Goal: Task Accomplishment & Management: Manage account settings

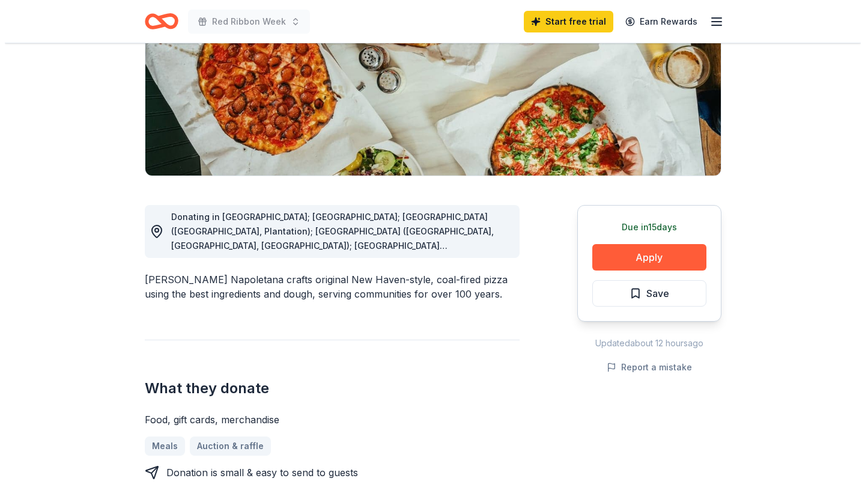
scroll to position [233, 0]
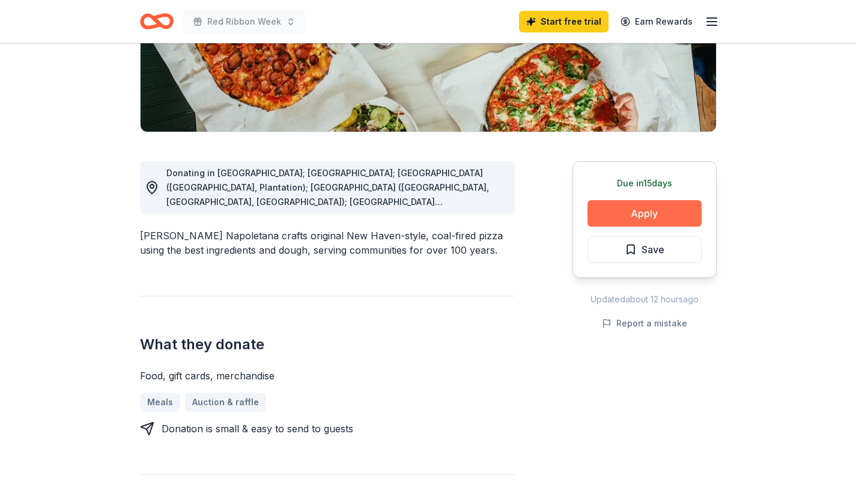
click at [670, 209] on button "Apply" at bounding box center [644, 213] width 114 height 26
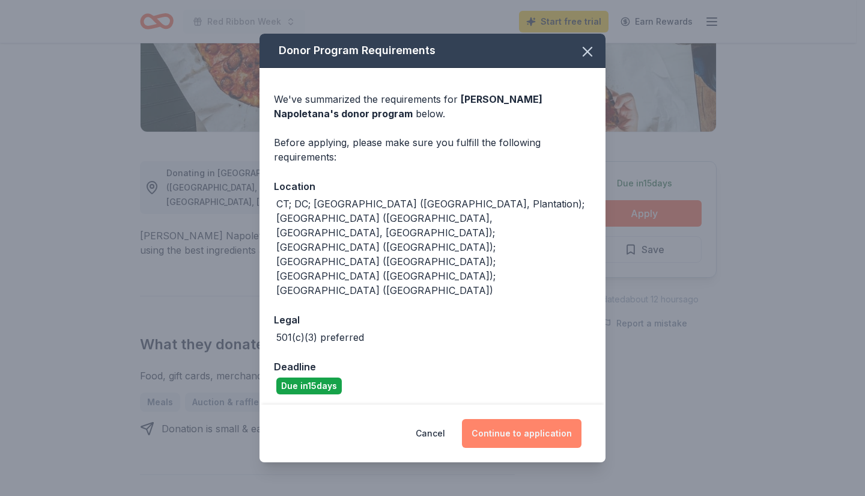
click at [521, 419] on button "Continue to application" at bounding box center [522, 433] width 120 height 29
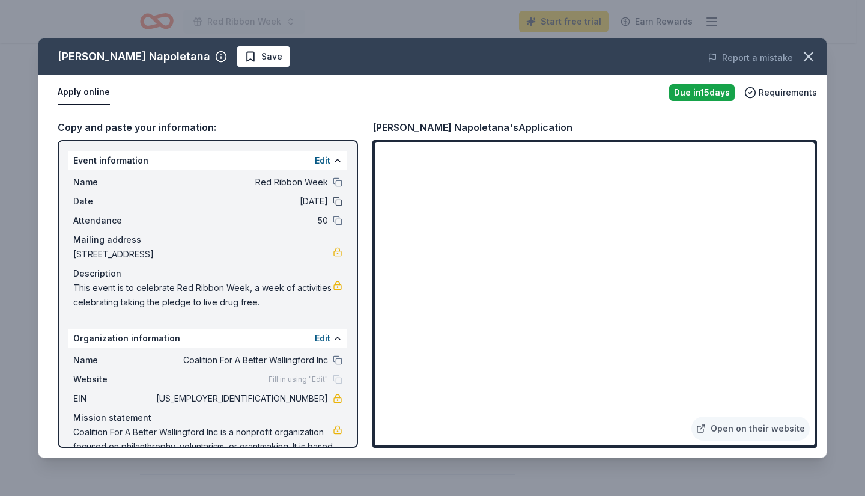
click at [333, 202] on button at bounding box center [338, 201] width 10 height 10
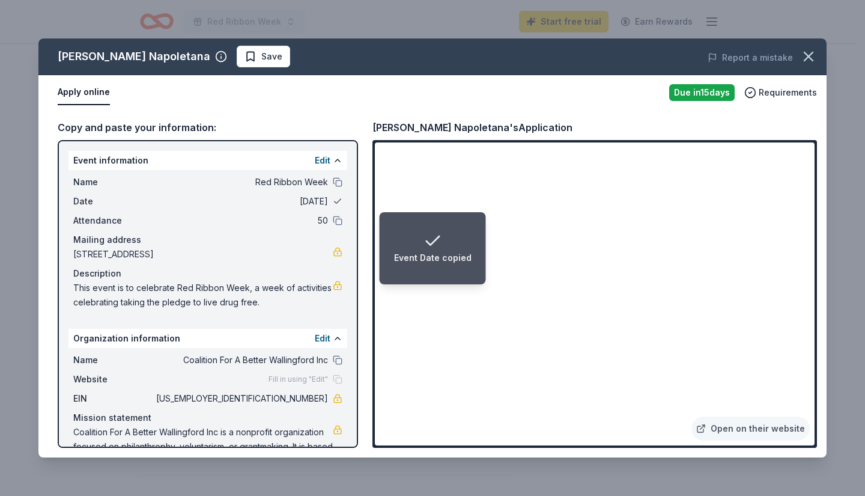
click at [333, 202] on button at bounding box center [338, 201] width 10 height 10
click at [306, 201] on span "[DATE]" at bounding box center [241, 201] width 174 height 14
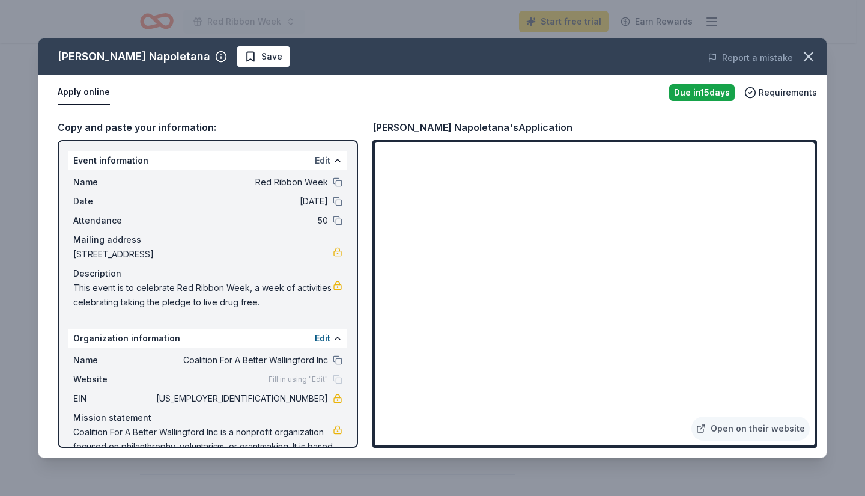
click at [315, 162] on button "Edit" at bounding box center [323, 160] width 16 height 14
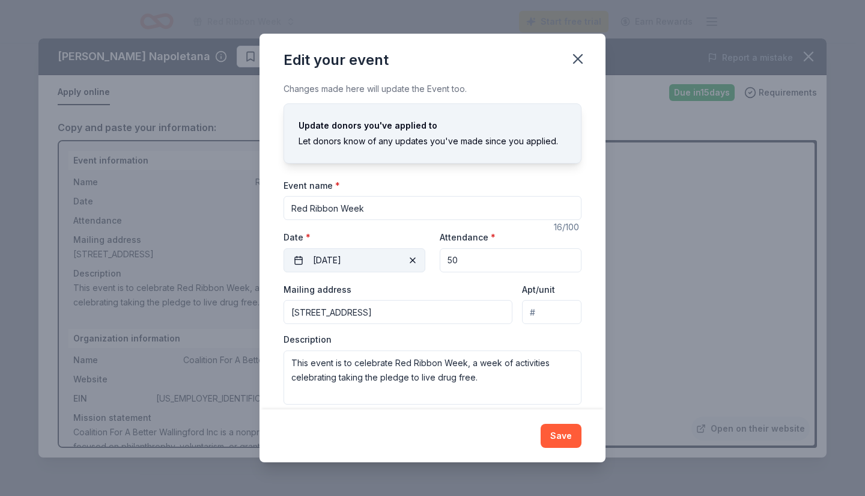
click at [303, 253] on button "[DATE]" at bounding box center [355, 260] width 142 height 24
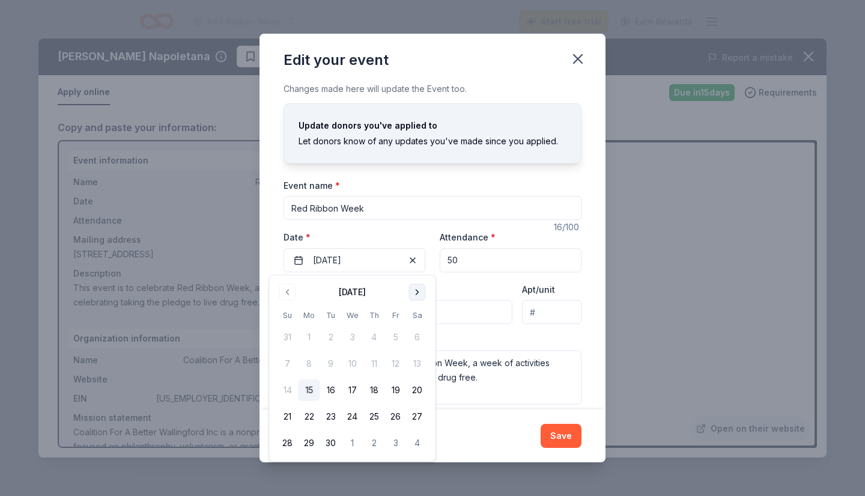
click at [415, 292] on button "Go to next month" at bounding box center [417, 292] width 17 height 17
click at [395, 415] on button "24" at bounding box center [396, 416] width 22 height 22
click at [465, 258] on input "50" at bounding box center [511, 260] width 142 height 24
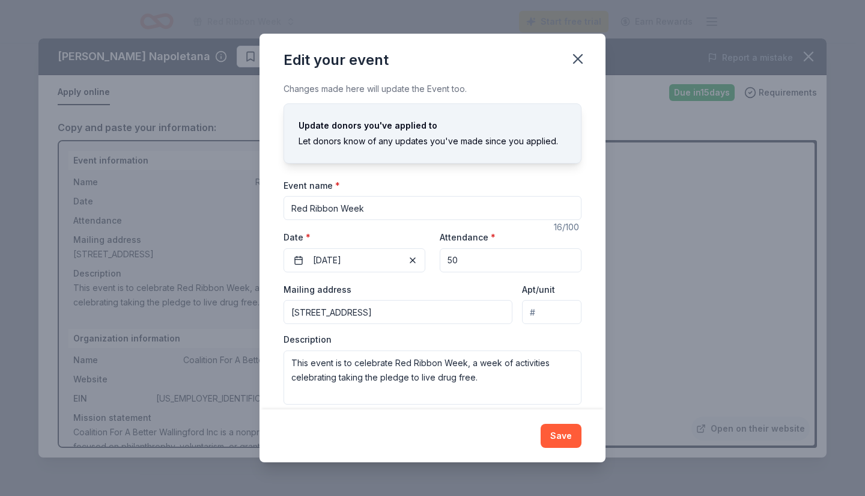
type input "5"
type input "2"
type input "3"
type input "40"
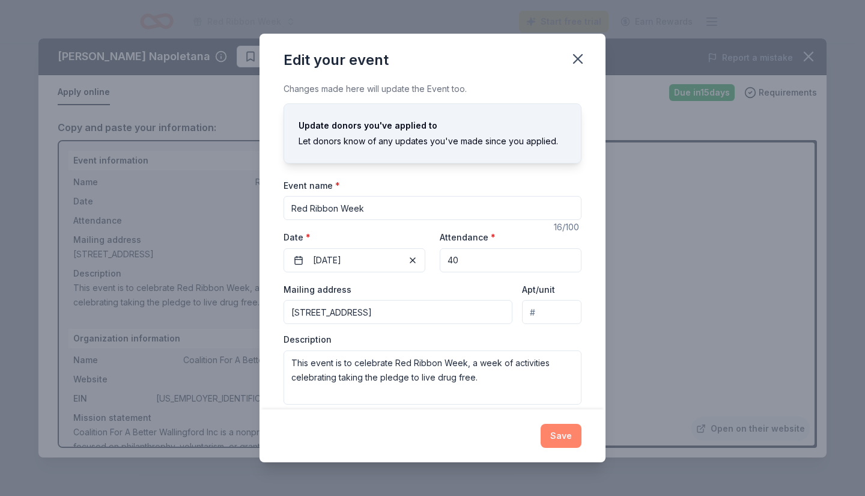
click at [562, 437] on button "Save" at bounding box center [561, 435] width 41 height 24
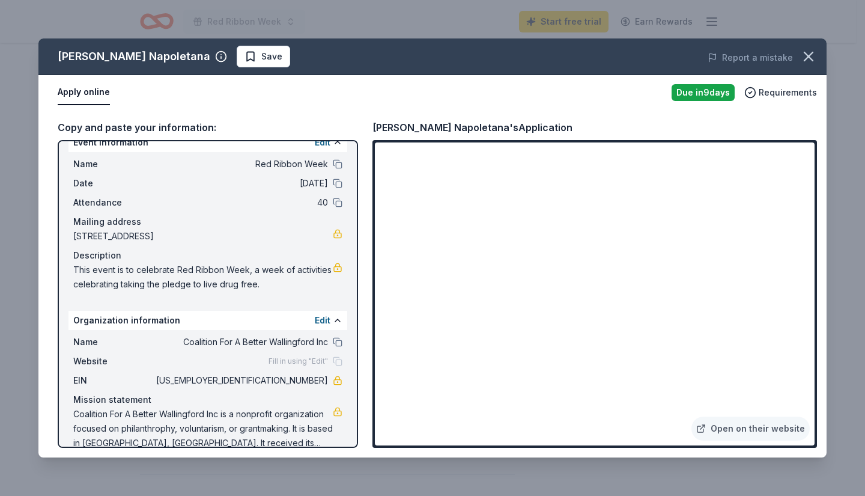
scroll to position [36, 0]
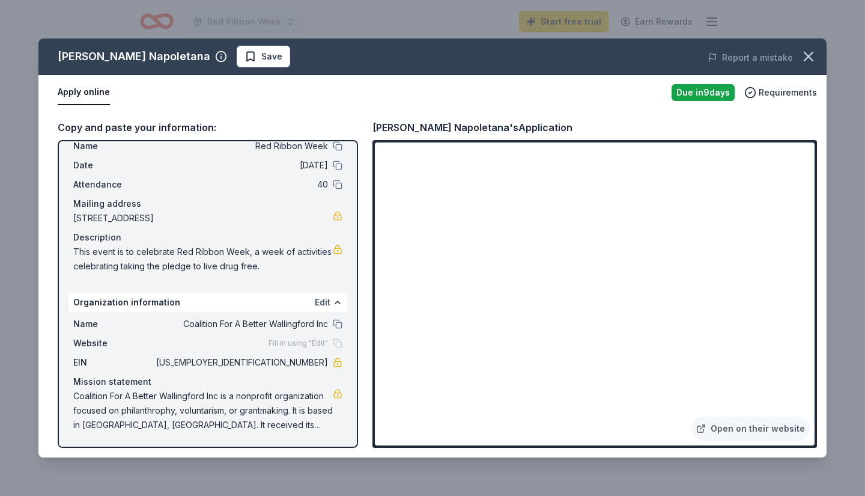
click at [318, 300] on button "Edit" at bounding box center [323, 302] width 16 height 14
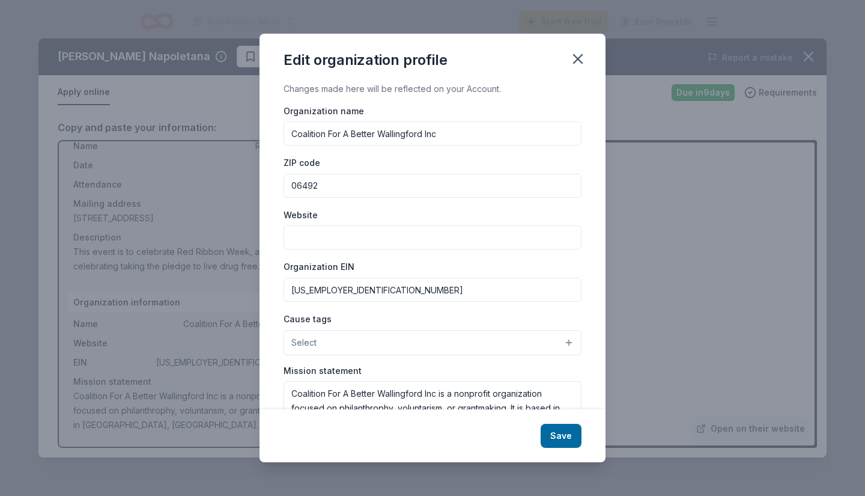
click at [348, 238] on input "Website" at bounding box center [433, 237] width 298 height 24
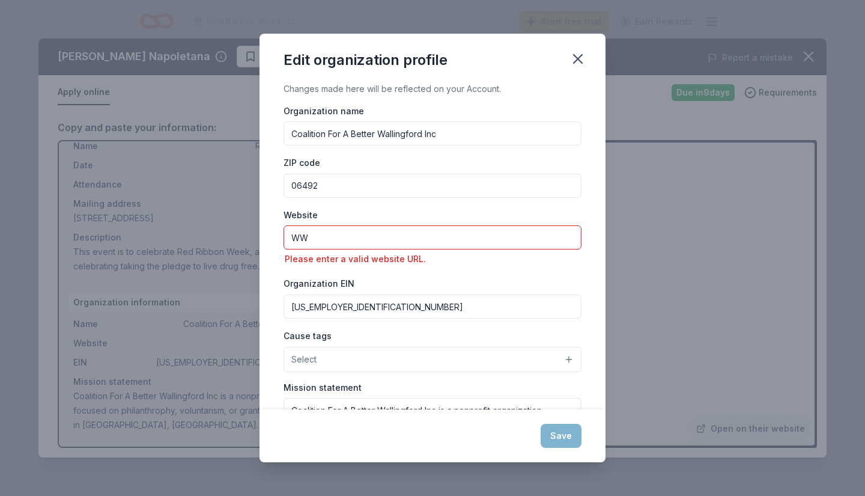
type input "W"
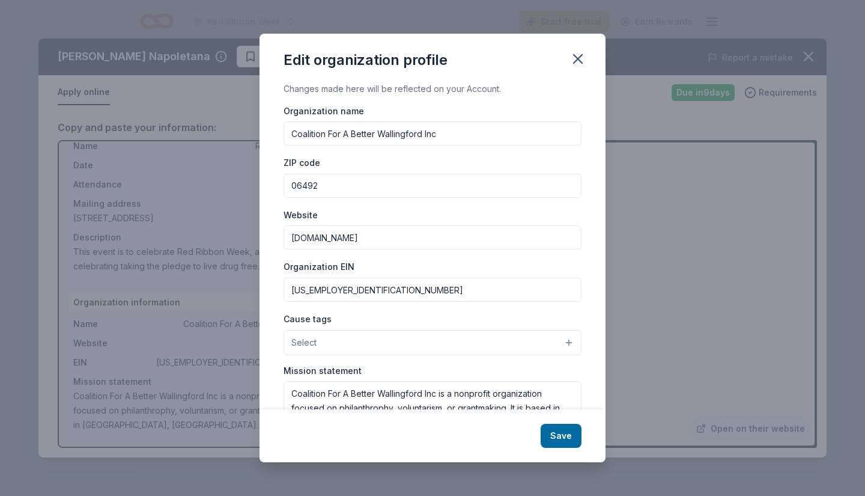
type input "[DOMAIN_NAME]"
click at [558, 339] on button "Select" at bounding box center [433, 342] width 298 height 25
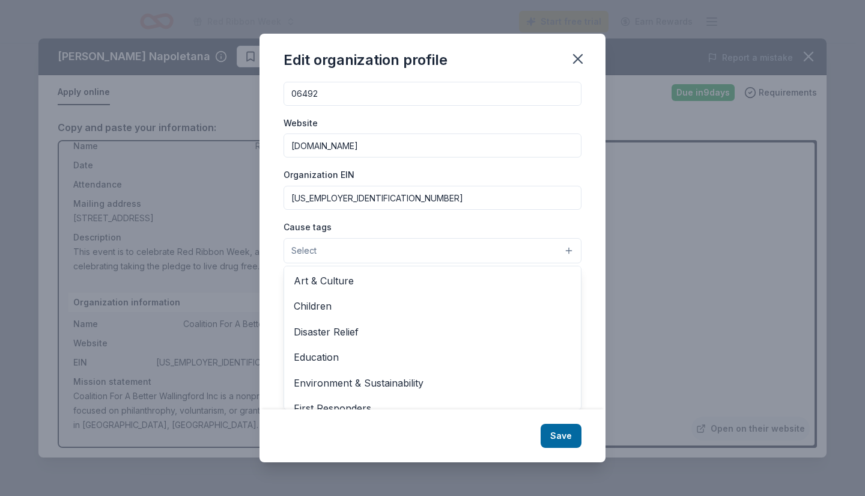
scroll to position [25, 0]
click at [375, 300] on span "Children" at bounding box center [433, 307] width 278 height 16
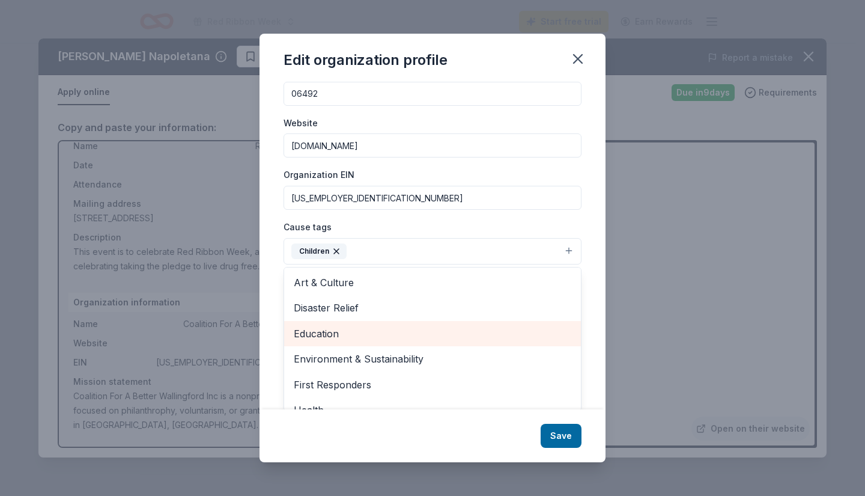
click at [320, 333] on span "Education" at bounding box center [433, 334] width 278 height 16
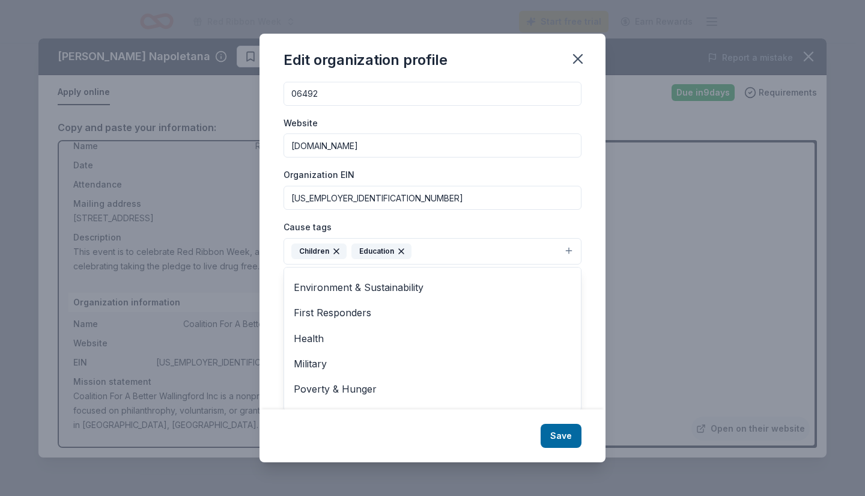
scroll to position [81, 0]
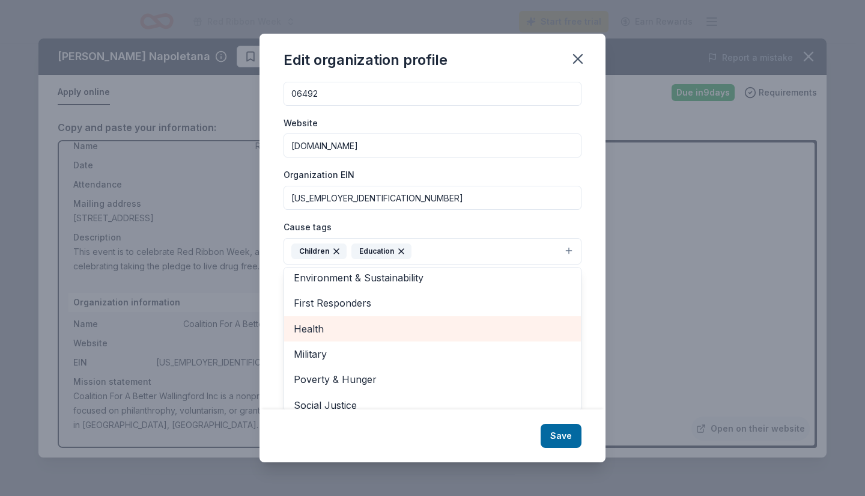
click at [337, 329] on span "Health" at bounding box center [433, 329] width 278 height 16
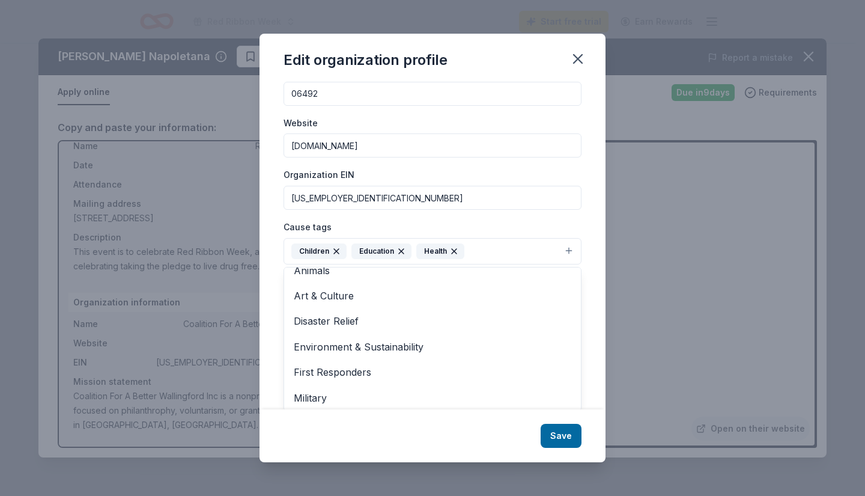
scroll to position [0, 0]
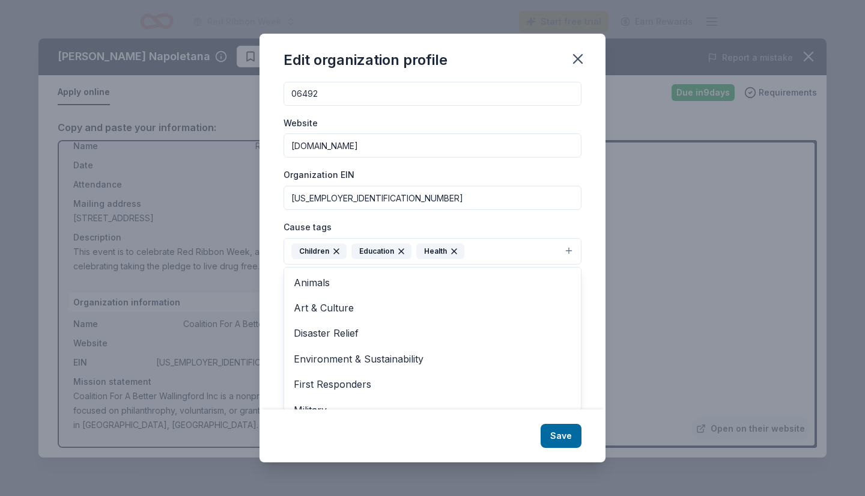
click at [561, 439] on div "Edit organization profile Changes made here will be reflected on your Account. …" at bounding box center [432, 248] width 346 height 429
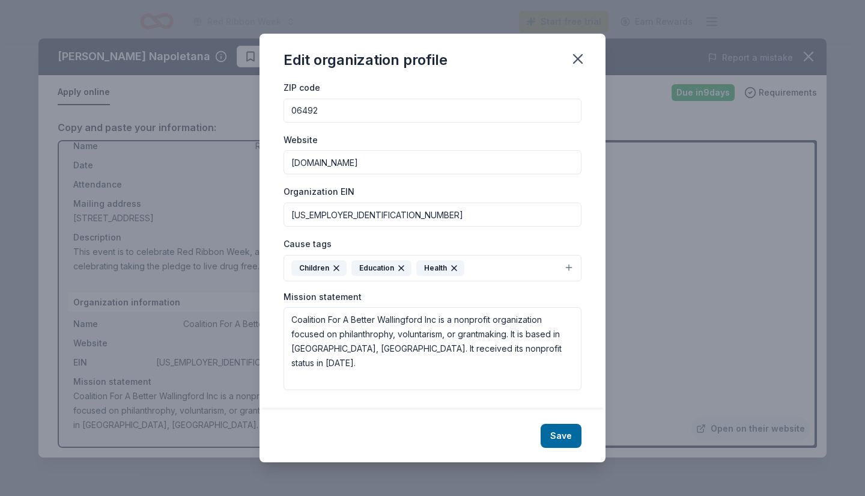
scroll to position [75, 0]
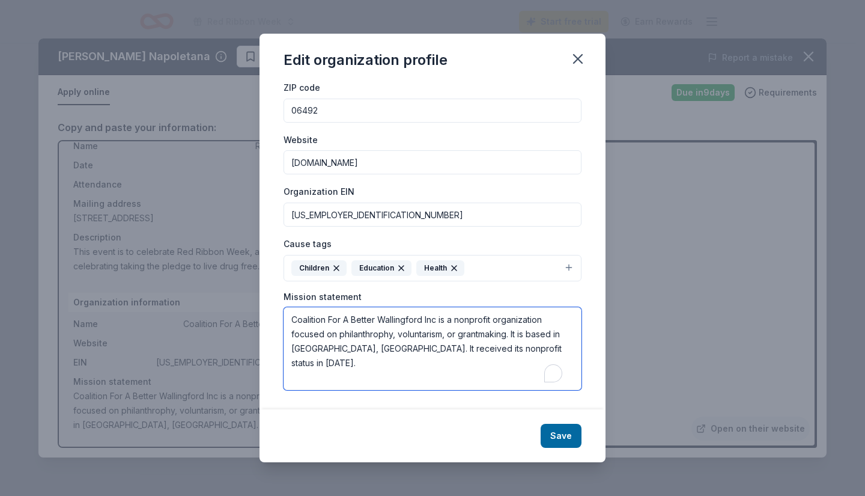
drag, startPoint x: 291, startPoint y: 319, endPoint x: 518, endPoint y: 356, distance: 230.7
click at [518, 356] on textarea "Coalition For A Better Wallingford Inc is a nonprofit organization focused on p…" at bounding box center [433, 348] width 298 height 83
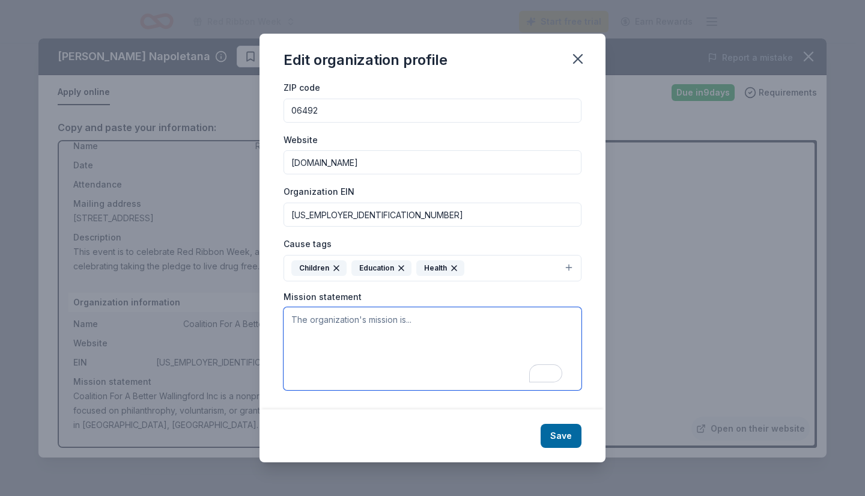
paste textarea "We are a 501(c)(3) nonprofit organization dedicated to providing innovative sup…"
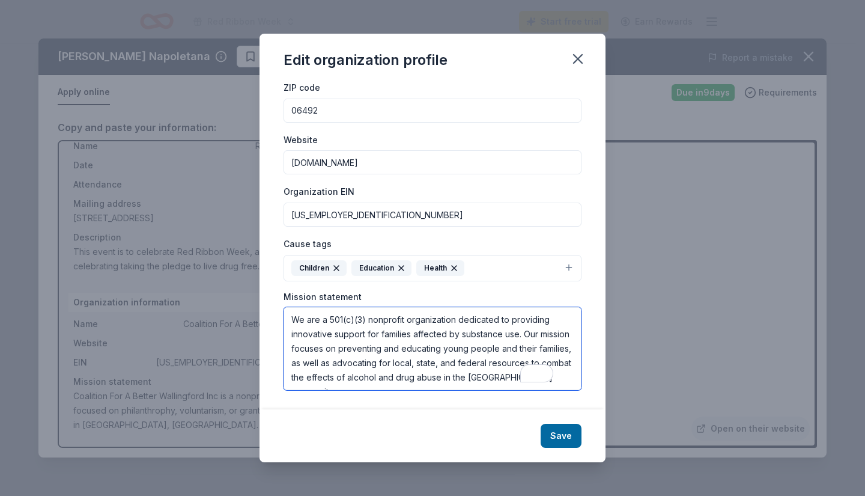
scroll to position [8, 0]
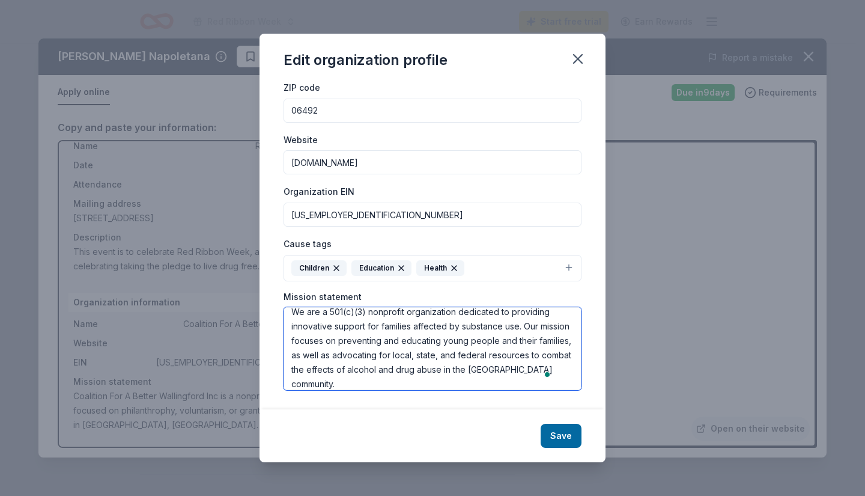
type textarea "We are a 501(c)(3) nonprofit organization dedicated to providing innovative sup…"
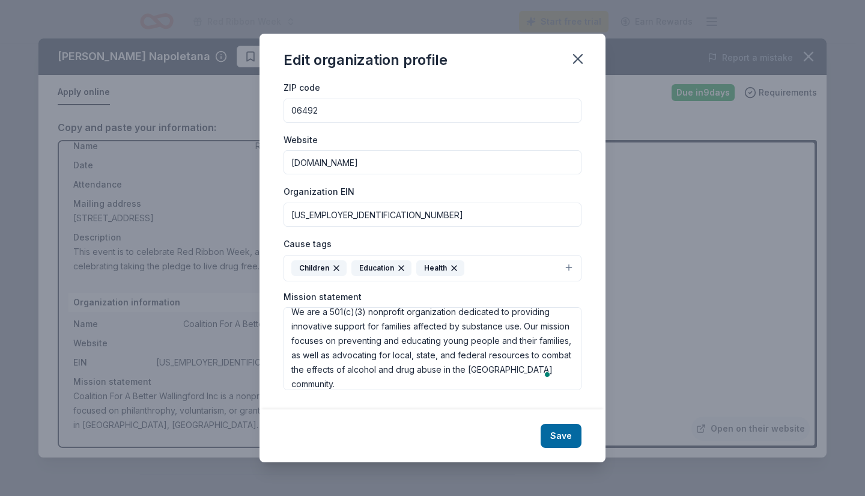
scroll to position [74, 0]
click at [554, 434] on button "Save" at bounding box center [561, 435] width 41 height 24
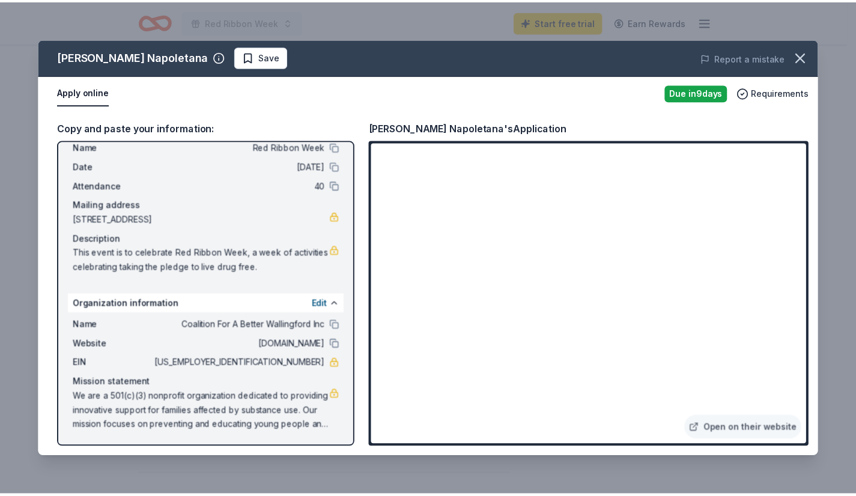
scroll to position [36, 0]
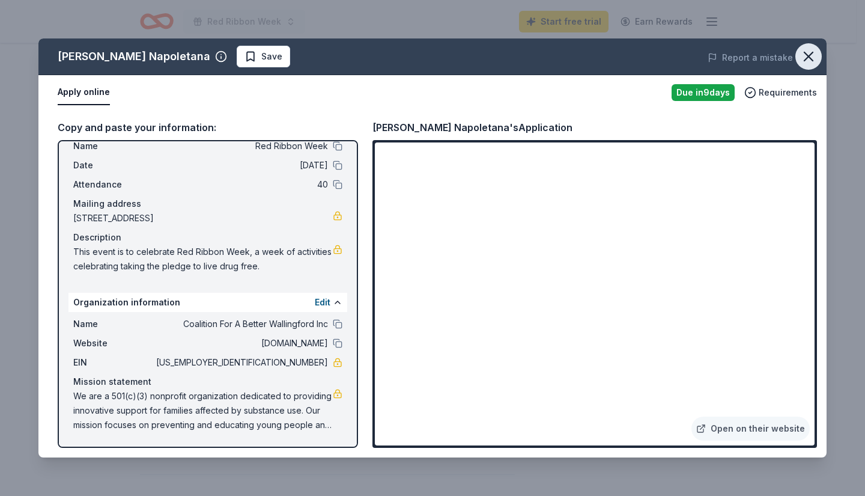
click at [815, 52] on icon "button" at bounding box center [808, 56] width 17 height 17
